Goal: Navigation & Orientation: Find specific page/section

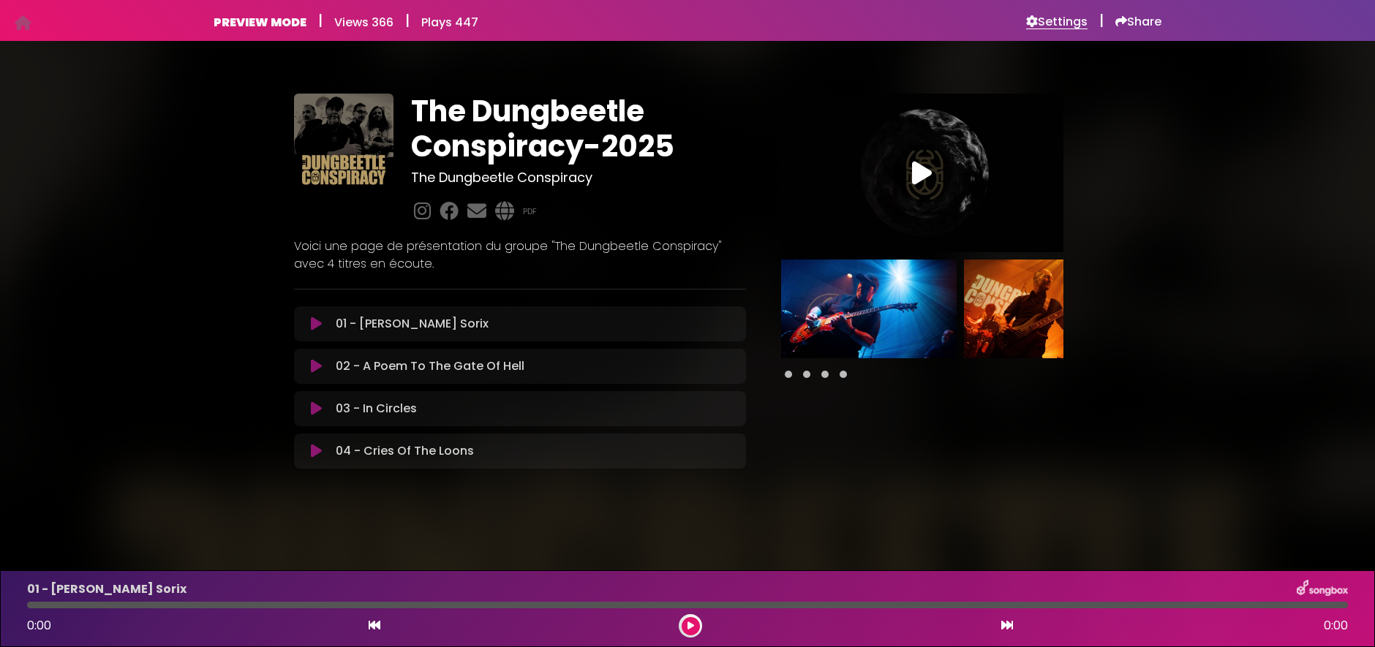
click at [1056, 21] on h6 "Settings" at bounding box center [1056, 22] width 61 height 15
click at [1050, 20] on h6 "Settings" at bounding box center [1056, 22] width 61 height 15
click at [1040, 19] on h6 "Settings" at bounding box center [1056, 22] width 61 height 15
click at [1045, 23] on h6 "Settings" at bounding box center [1056, 22] width 61 height 15
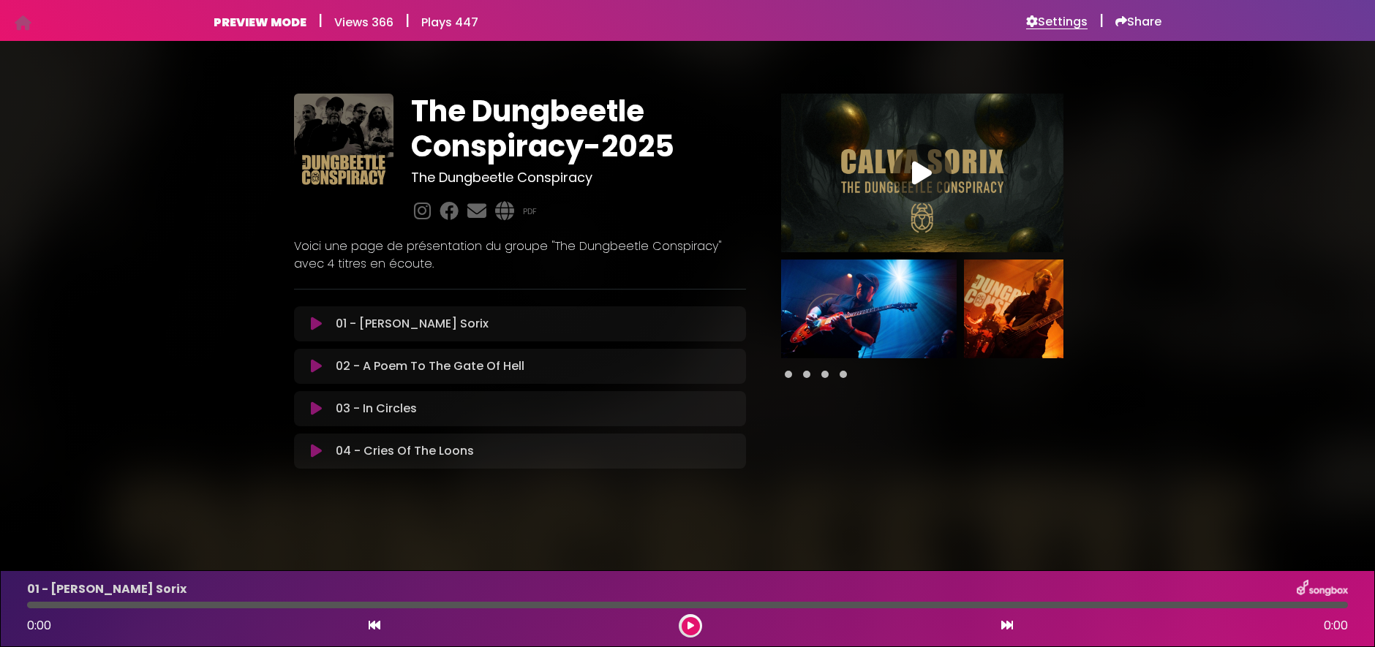
click at [1057, 20] on h6 "Settings" at bounding box center [1056, 22] width 61 height 15
click at [1055, 23] on h6 "Settings" at bounding box center [1056, 22] width 61 height 15
